Goal: Obtain resource: Download file/media

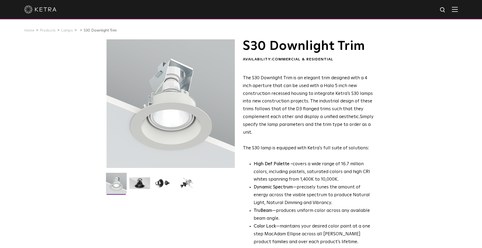
scroll to position [2, 0]
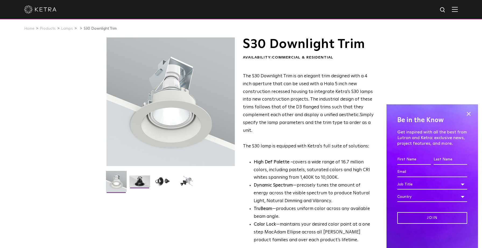
click at [139, 184] on img at bounding box center [139, 183] width 21 height 16
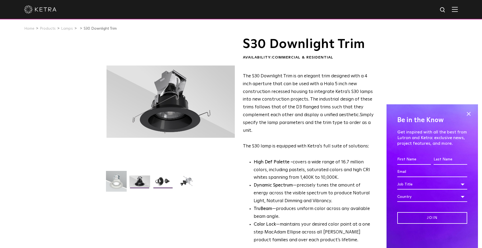
click at [164, 179] on img at bounding box center [163, 183] width 21 height 16
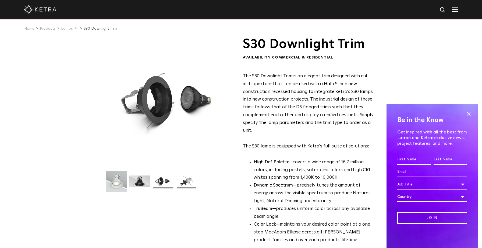
click at [187, 182] on img at bounding box center [186, 183] width 21 height 16
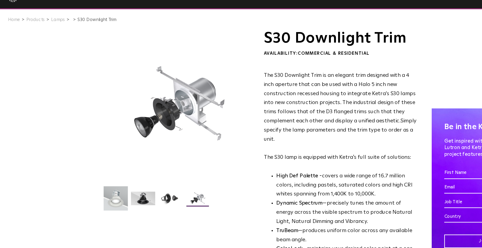
click at [133, 174] on ul at bounding box center [170, 184] width 131 height 27
click at [140, 180] on img at bounding box center [139, 183] width 21 height 16
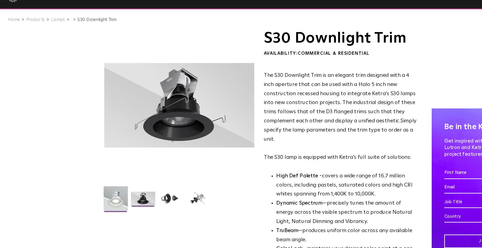
click at [113, 177] on img at bounding box center [116, 183] width 21 height 25
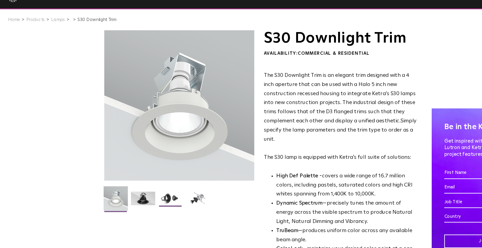
click at [169, 178] on img at bounding box center [163, 183] width 21 height 16
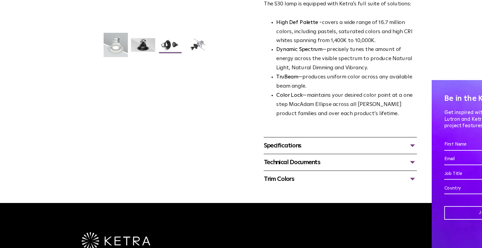
scroll to position [146, 0]
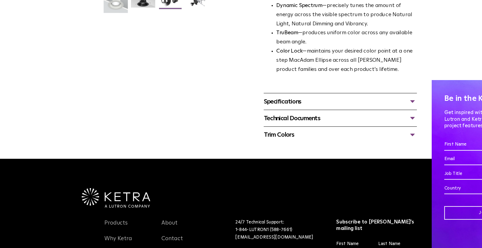
click at [264, 121] on div "Specifications" at bounding box center [308, 122] width 131 height 9
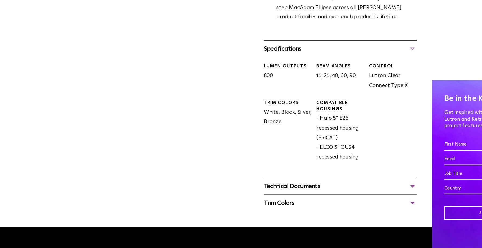
scroll to position [258, 0]
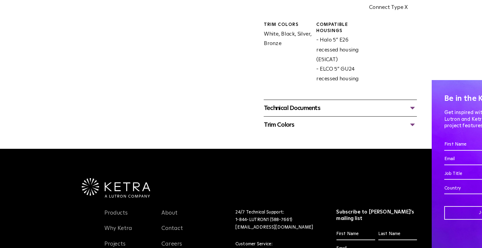
click at [260, 132] on div "Technical Documents" at bounding box center [308, 128] width 131 height 9
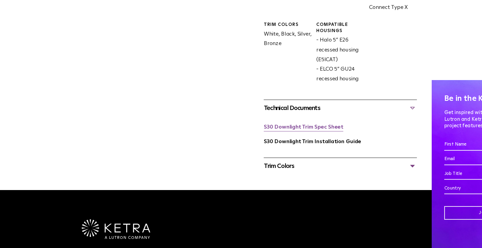
click at [272, 145] on link "S30 Downlight Trim Spec Sheet" at bounding box center [277, 144] width 68 height 5
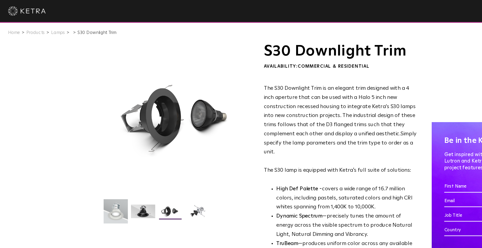
scroll to position [0, 0]
